Goal: Check status: Check status

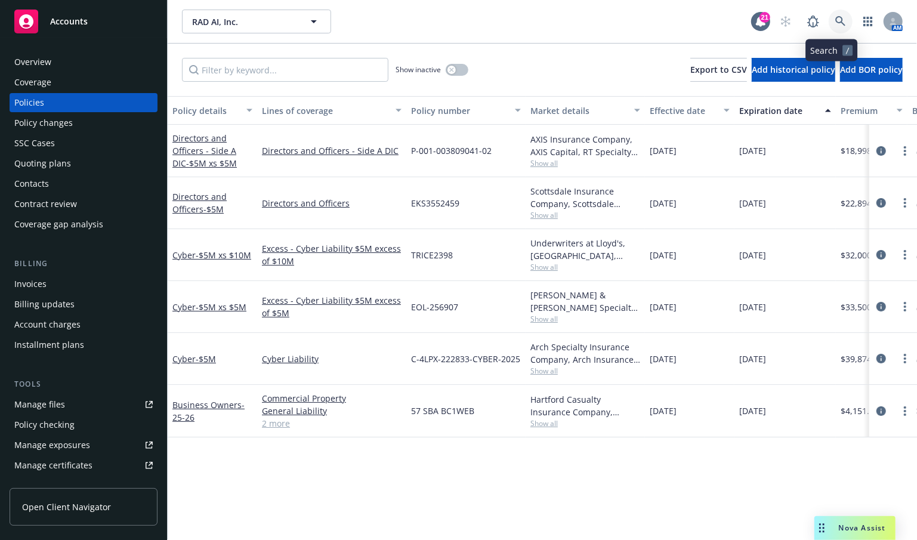
click at [835, 20] on icon at bounding box center [840, 21] width 10 height 10
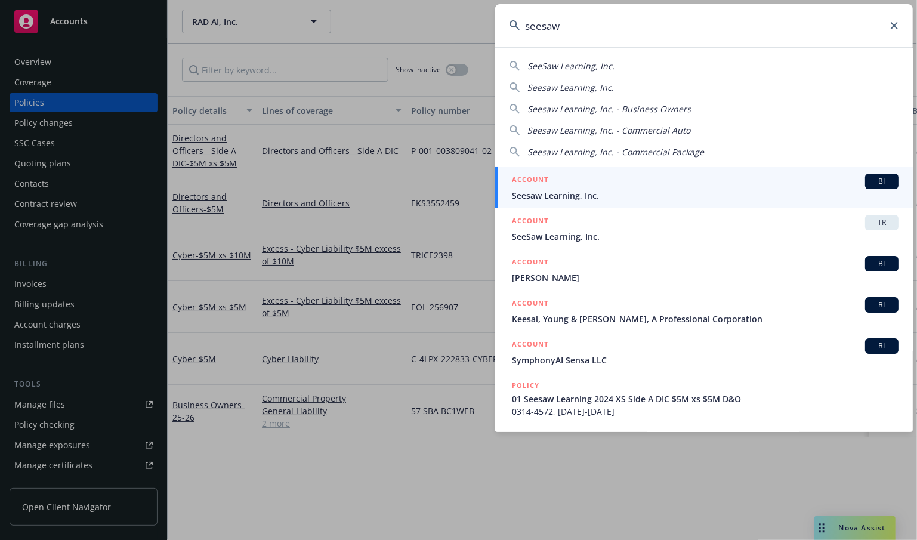
type input "seesaw"
click at [565, 205] on link "ACCOUNT BI Seesaw Learning, Inc." at bounding box center [704, 187] width 418 height 41
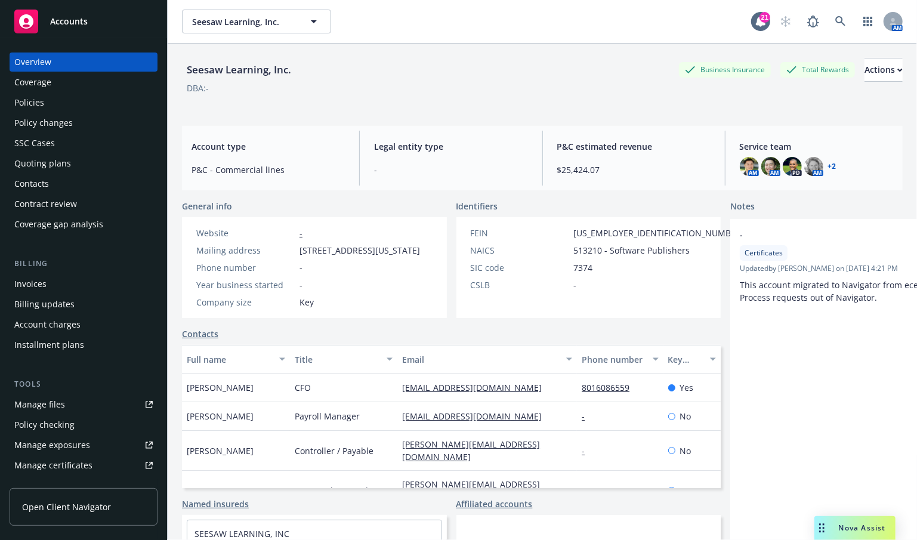
click at [46, 163] on div "Quoting plans" at bounding box center [42, 163] width 57 height 19
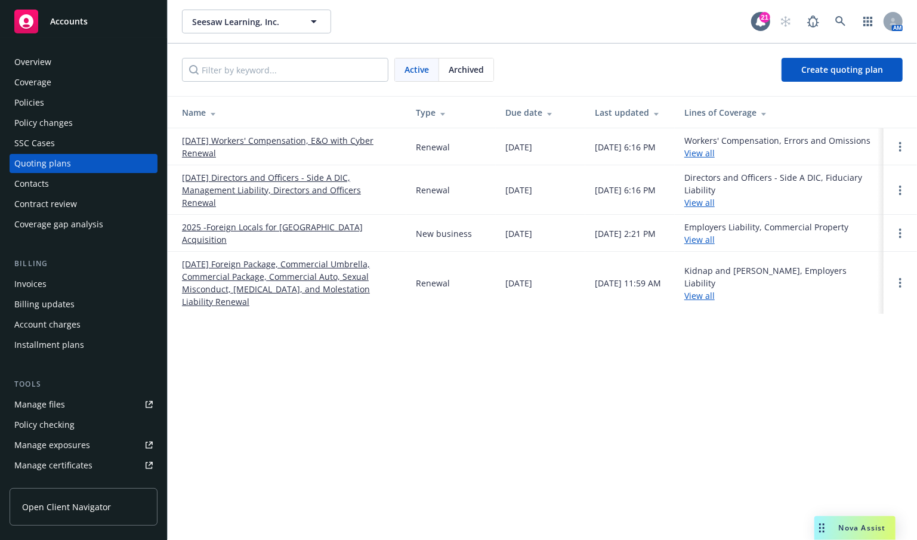
click at [202, 201] on link "[DATE] Directors and Officers - Side A DIC, Management Liability, Directors and…" at bounding box center [289, 190] width 215 height 38
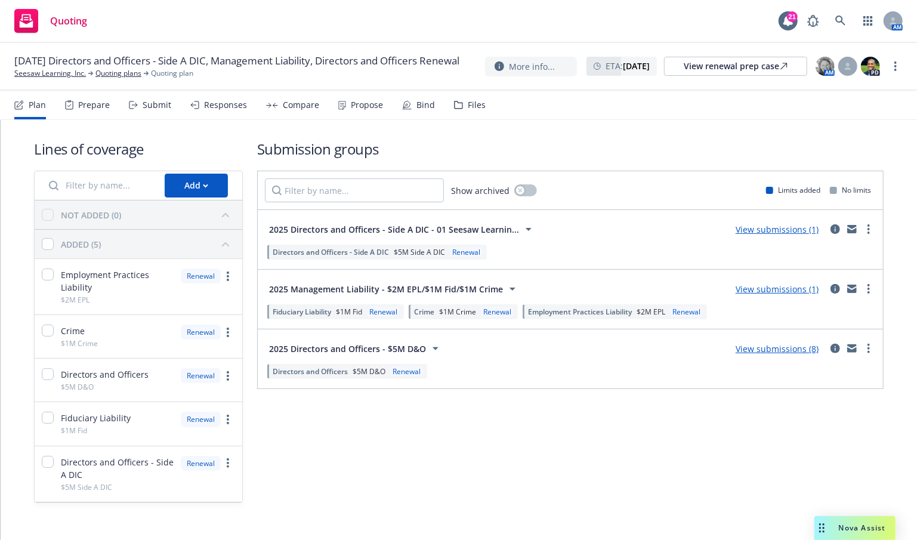
drag, startPoint x: 470, startPoint y: 442, endPoint x: 455, endPoint y: 419, distance: 27.1
click at [472, 442] on div "Submission groups Show archived Limits added No limits 2025 Directors and Offic…" at bounding box center [570, 321] width 626 height 364
click at [751, 348] on link "View submissions (8)" at bounding box center [777, 348] width 83 height 11
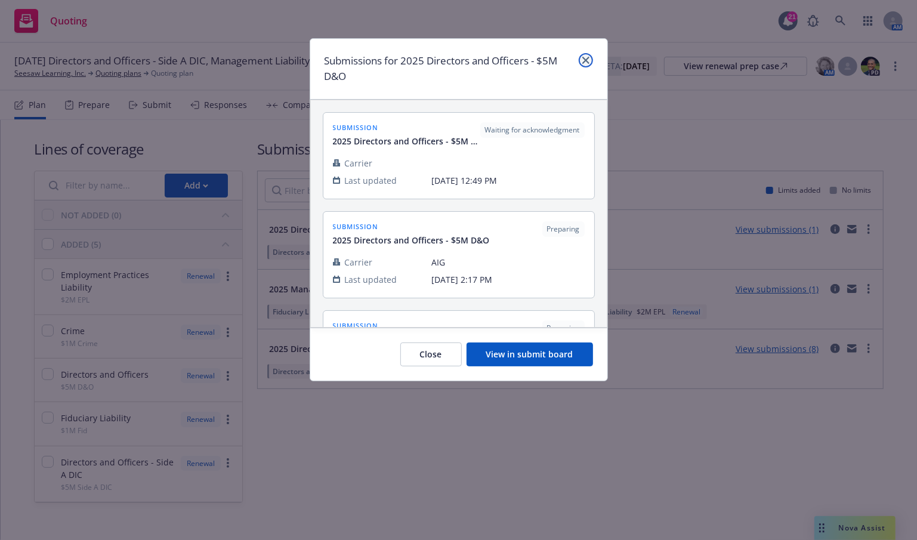
click at [581, 58] on link "close" at bounding box center [586, 60] width 14 height 14
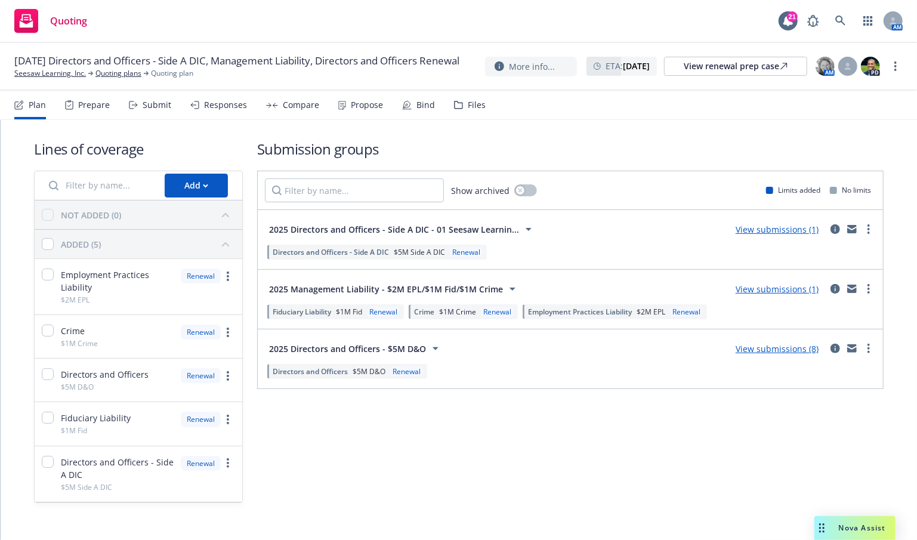
click at [784, 351] on link "View submissions (8)" at bounding box center [777, 348] width 83 height 11
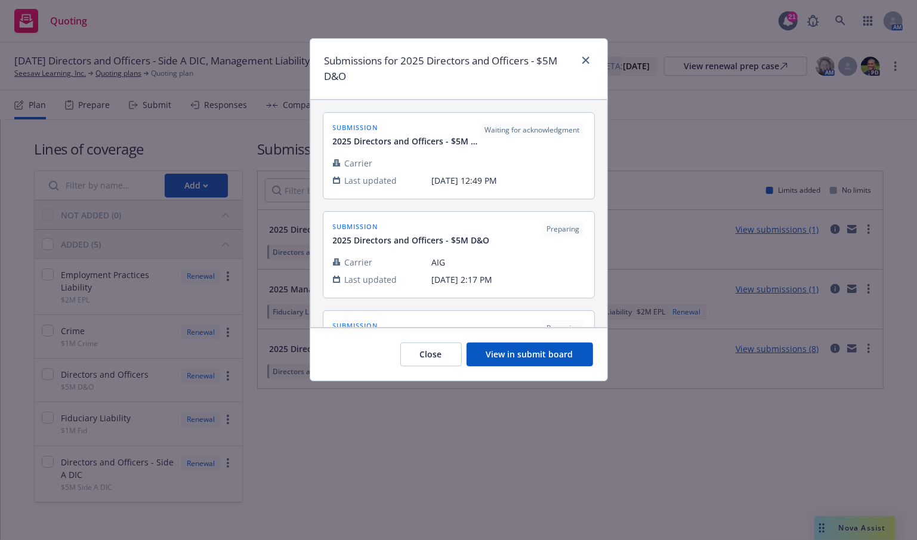
click at [485, 357] on button "View in submit board" at bounding box center [530, 354] width 126 height 24
